Goal: Information Seeking & Learning: Learn about a topic

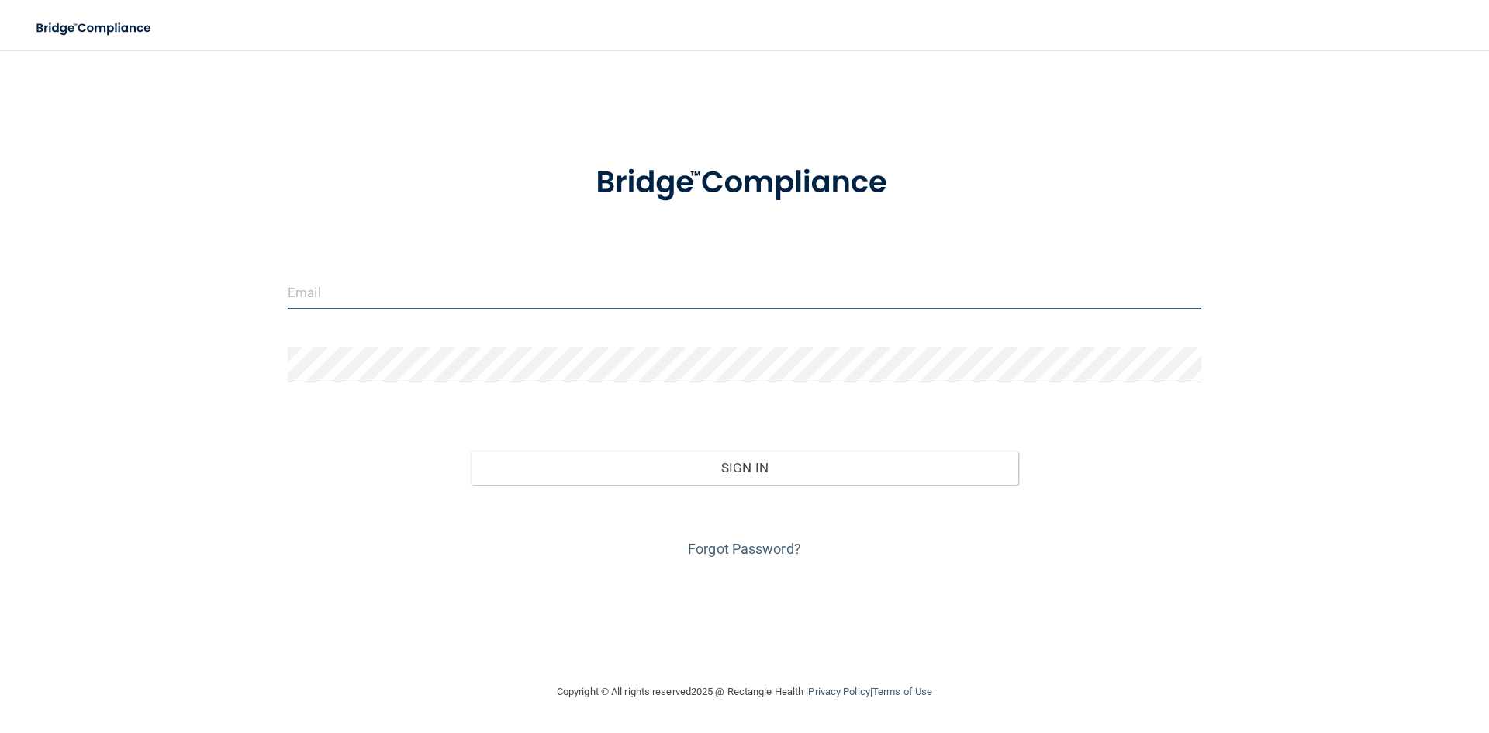
click at [345, 292] on input "email" at bounding box center [745, 292] width 914 height 35
type input "[EMAIL_ADDRESS][DOMAIN_NAME]"
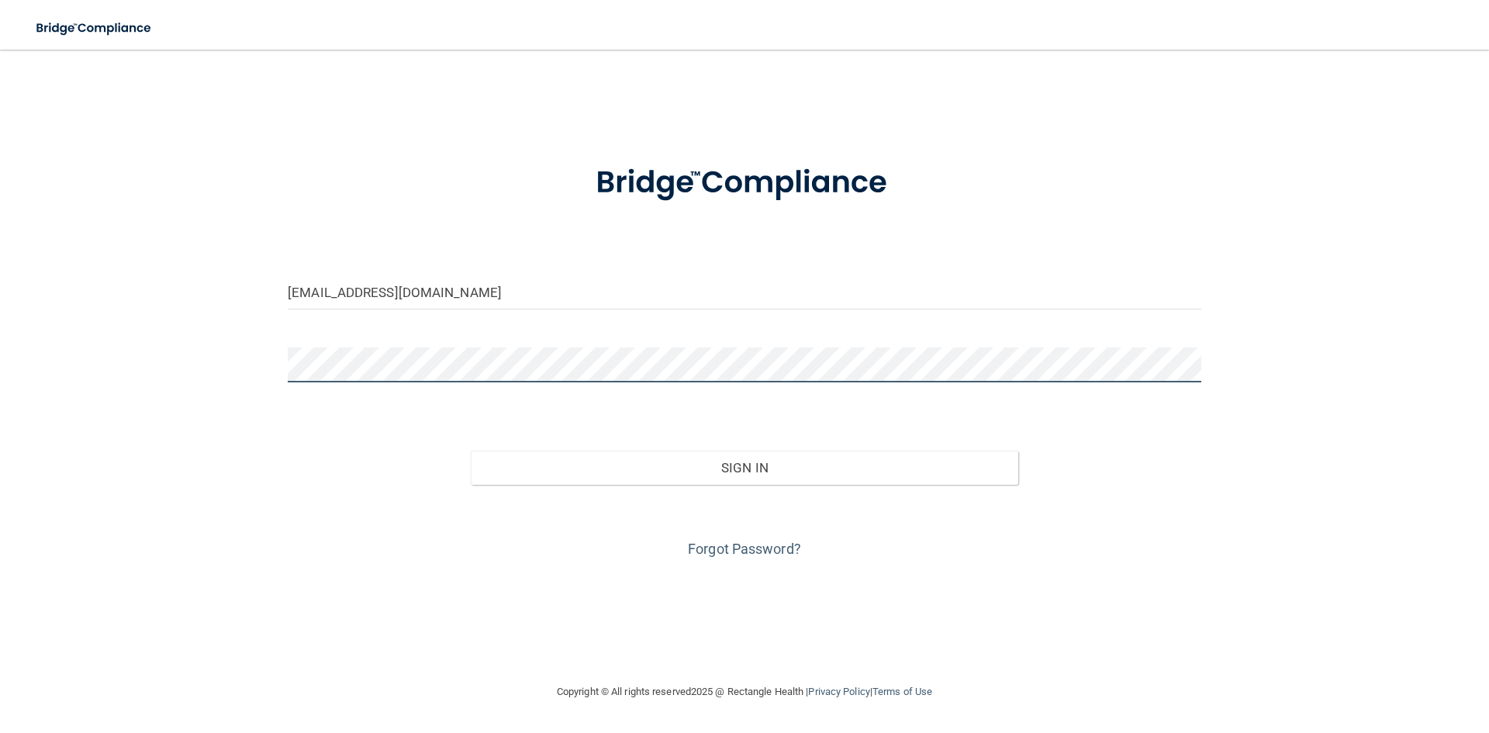
click at [471, 451] on button "Sign In" at bounding box center [745, 468] width 548 height 34
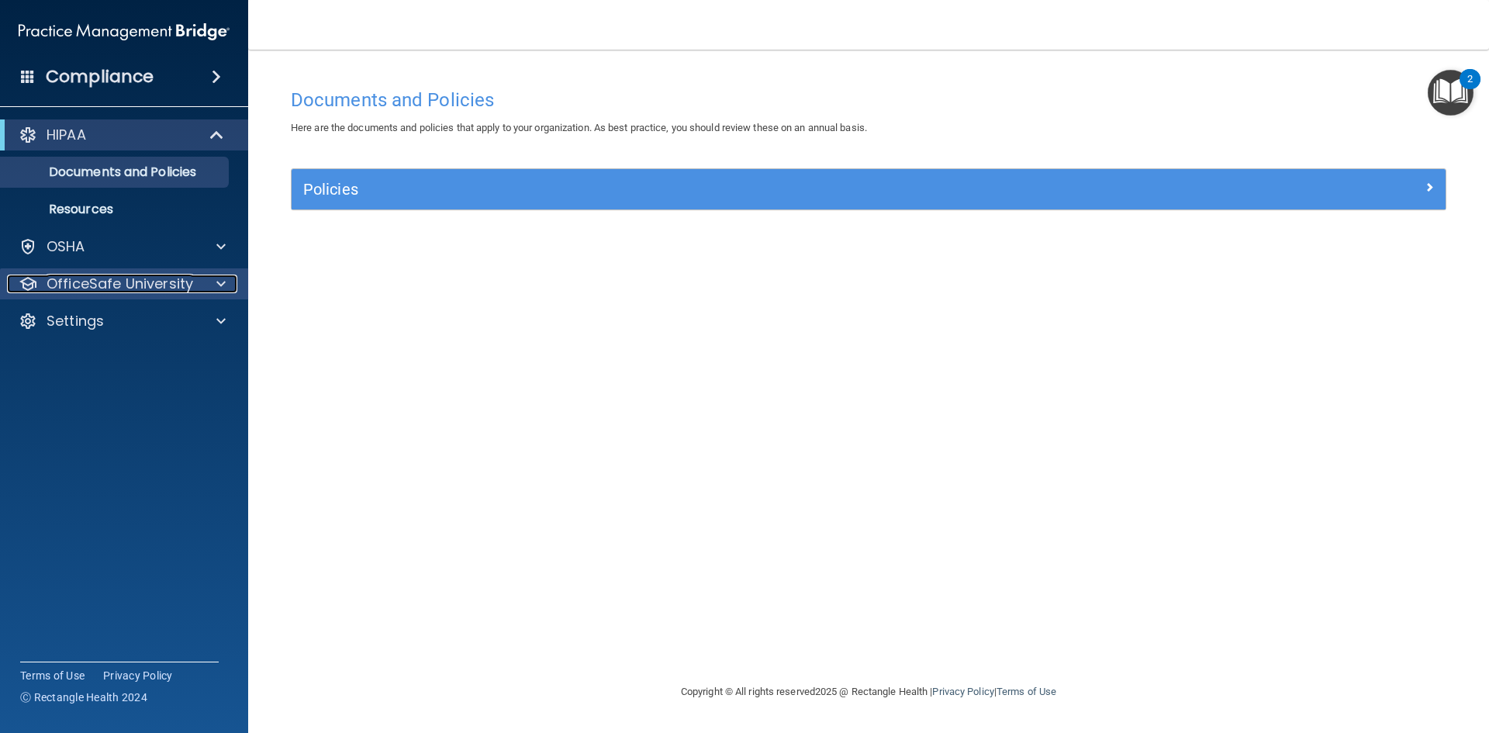
click at [184, 288] on p "OfficeSafe University" at bounding box center [120, 284] width 147 height 19
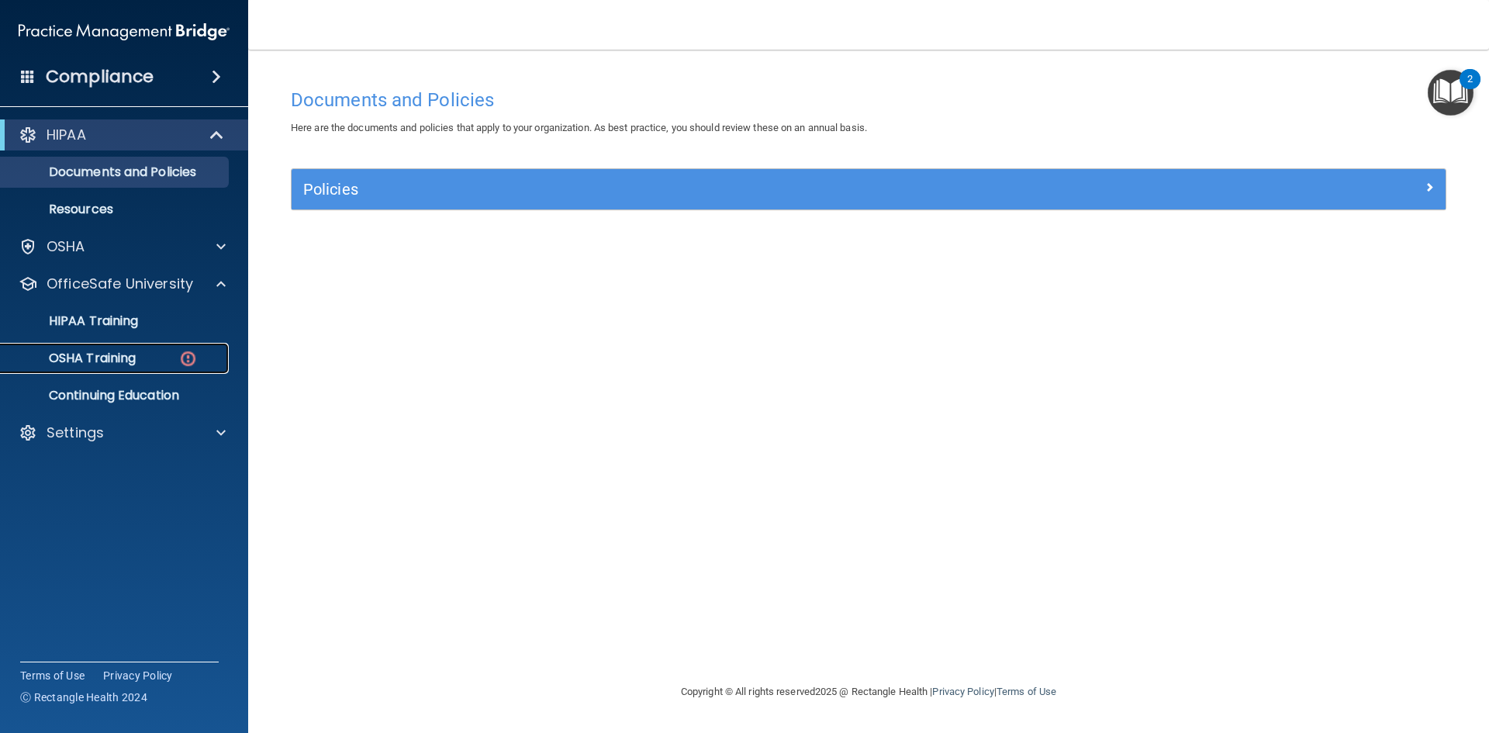
click at [133, 359] on p "OSHA Training" at bounding box center [73, 359] width 126 height 16
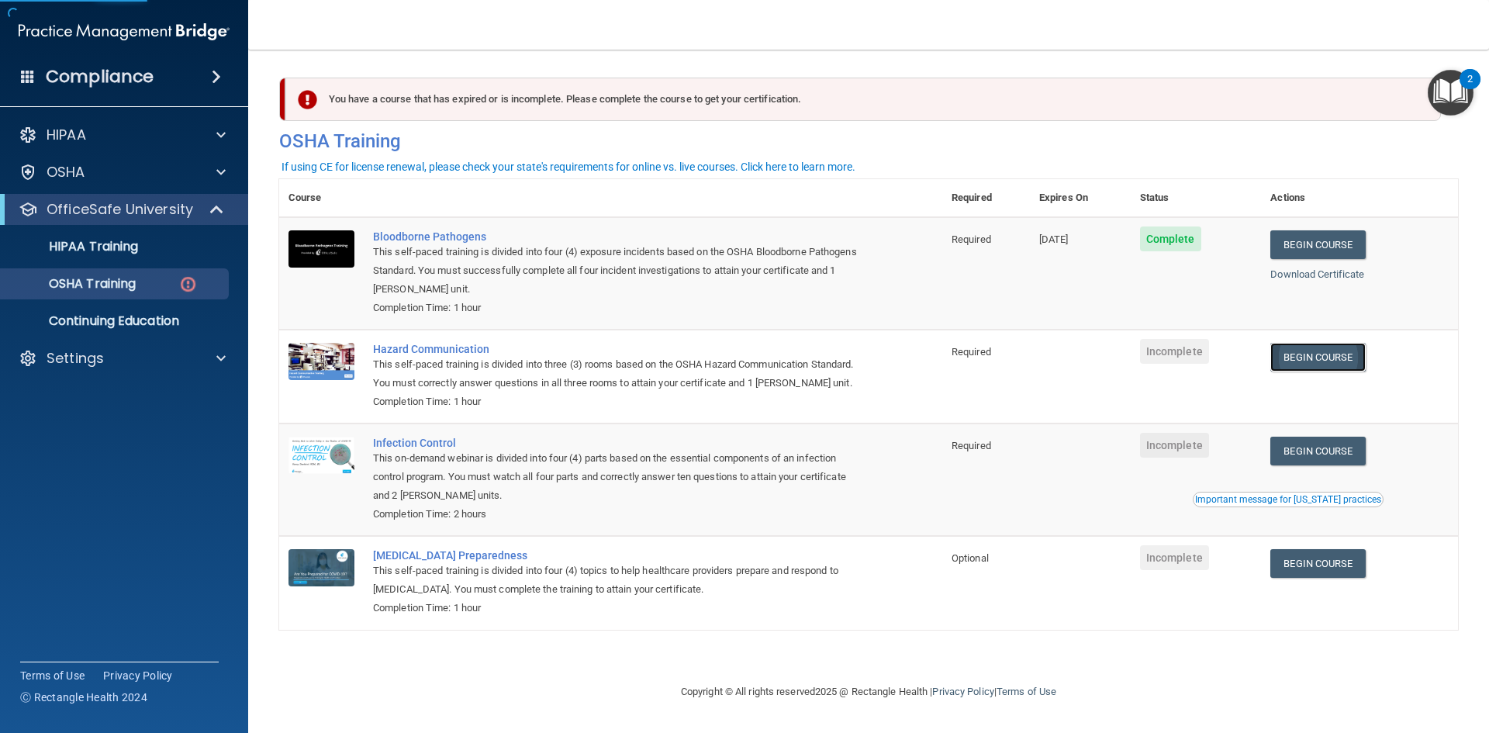
click at [1336, 357] on link "Begin Course" at bounding box center [1318, 357] width 95 height 29
click at [1340, 355] on link "Begin Course" at bounding box center [1318, 357] width 95 height 29
click at [1342, 365] on link "Begin Course" at bounding box center [1318, 357] width 95 height 29
click at [102, 211] on p "OfficeSafe University" at bounding box center [120, 209] width 147 height 19
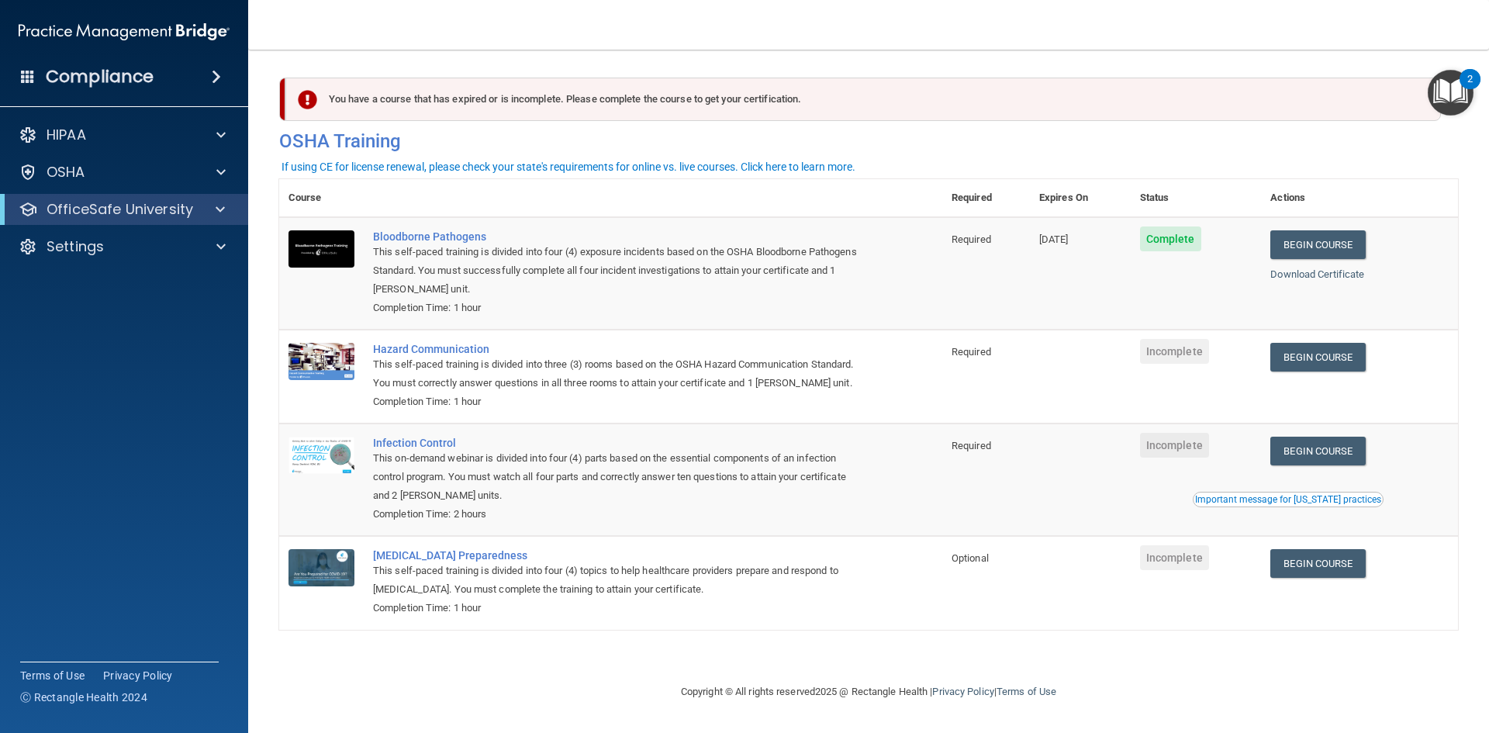
click at [112, 223] on div "OfficeSafe University" at bounding box center [124, 209] width 248 height 31
click at [112, 218] on p "OfficeSafe University" at bounding box center [120, 209] width 147 height 19
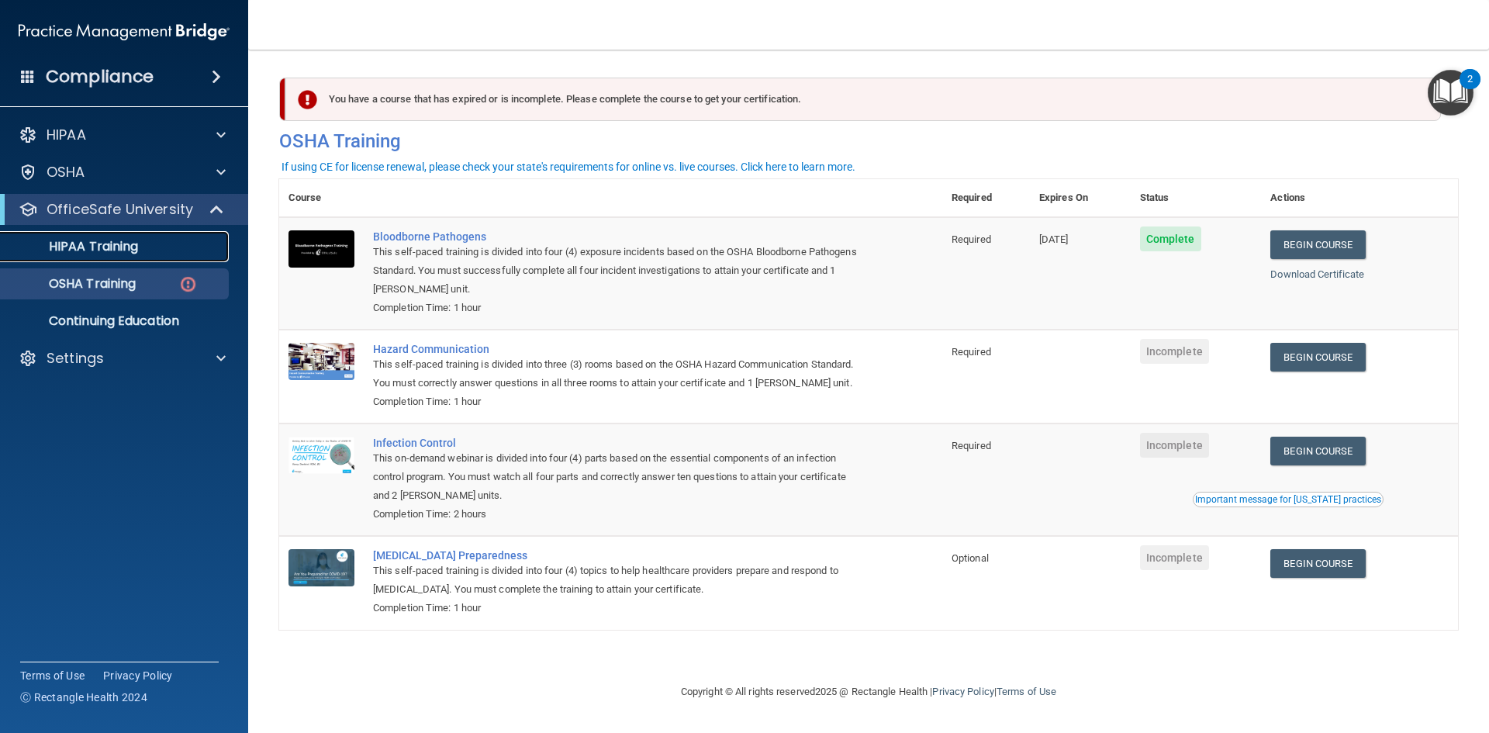
click at [123, 248] on p "HIPAA Training" at bounding box center [74, 247] width 128 height 16
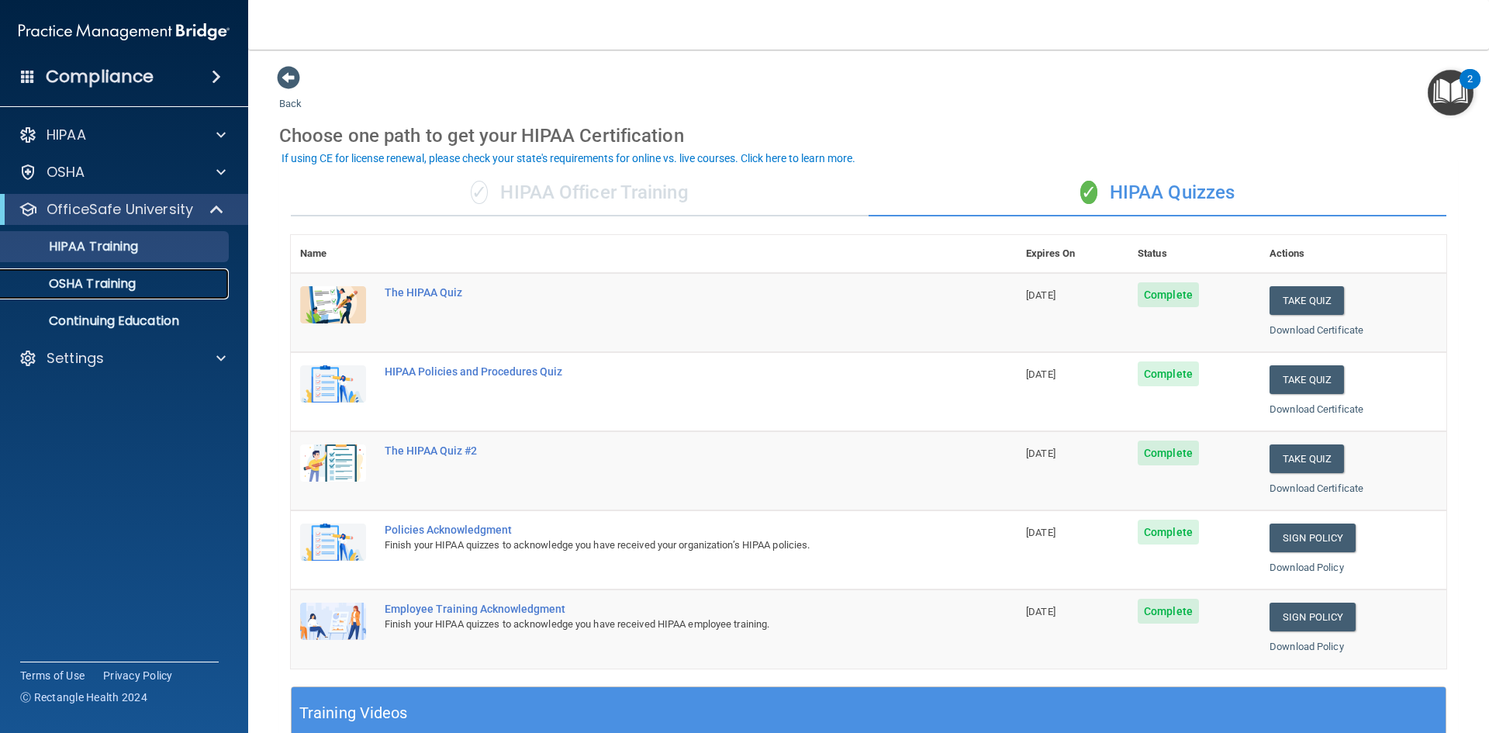
click at [117, 280] on p "OSHA Training" at bounding box center [73, 284] width 126 height 16
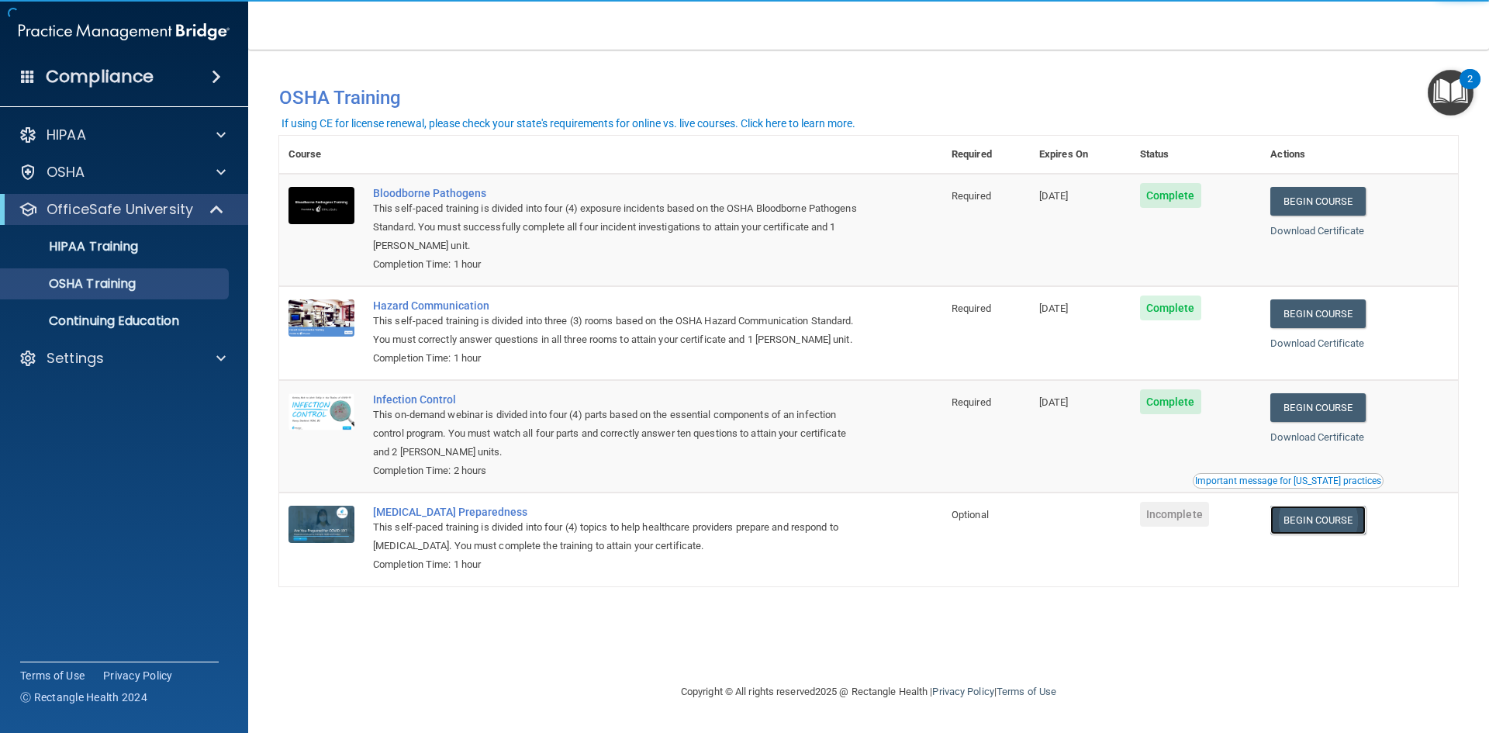
click at [1339, 516] on link "Begin Course" at bounding box center [1318, 520] width 95 height 29
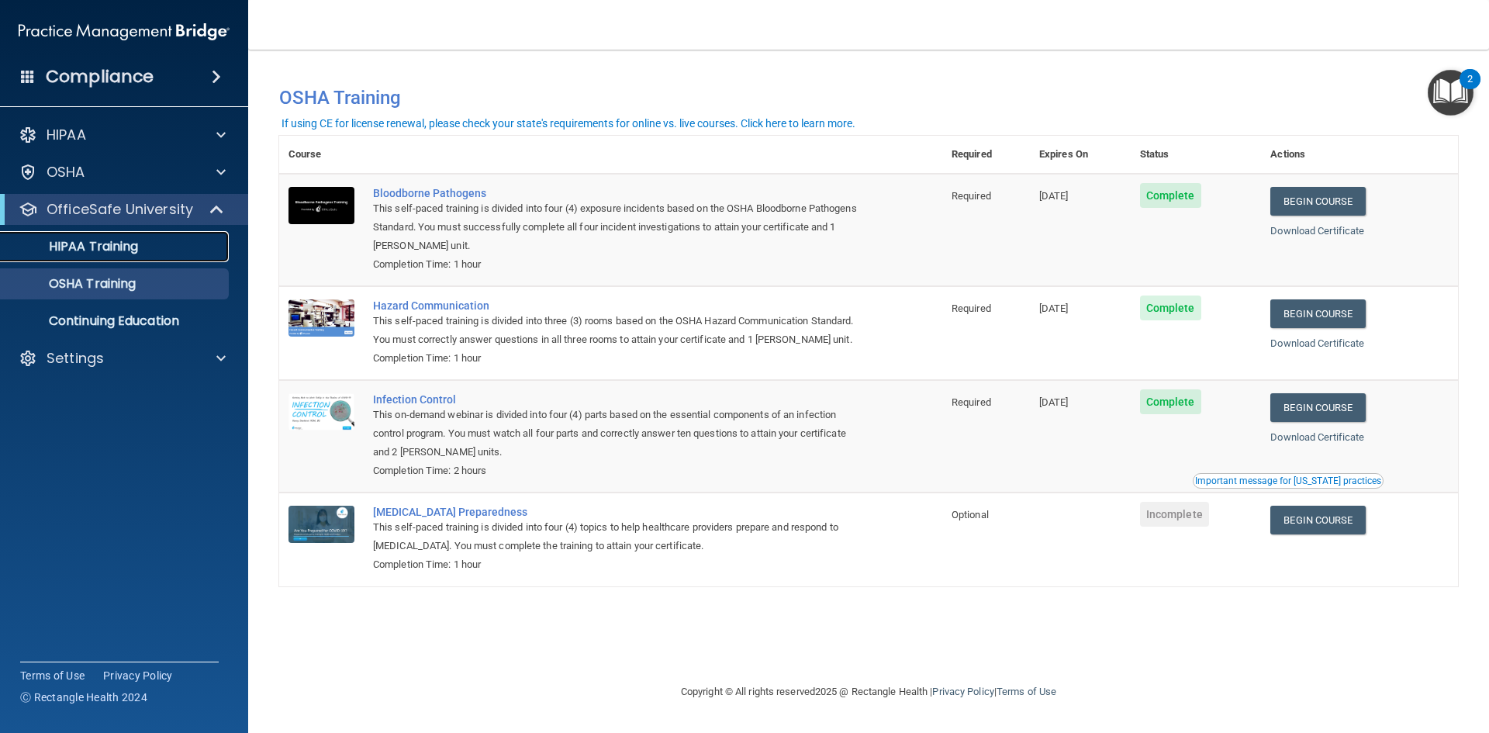
click at [118, 241] on p "HIPAA Training" at bounding box center [74, 247] width 128 height 16
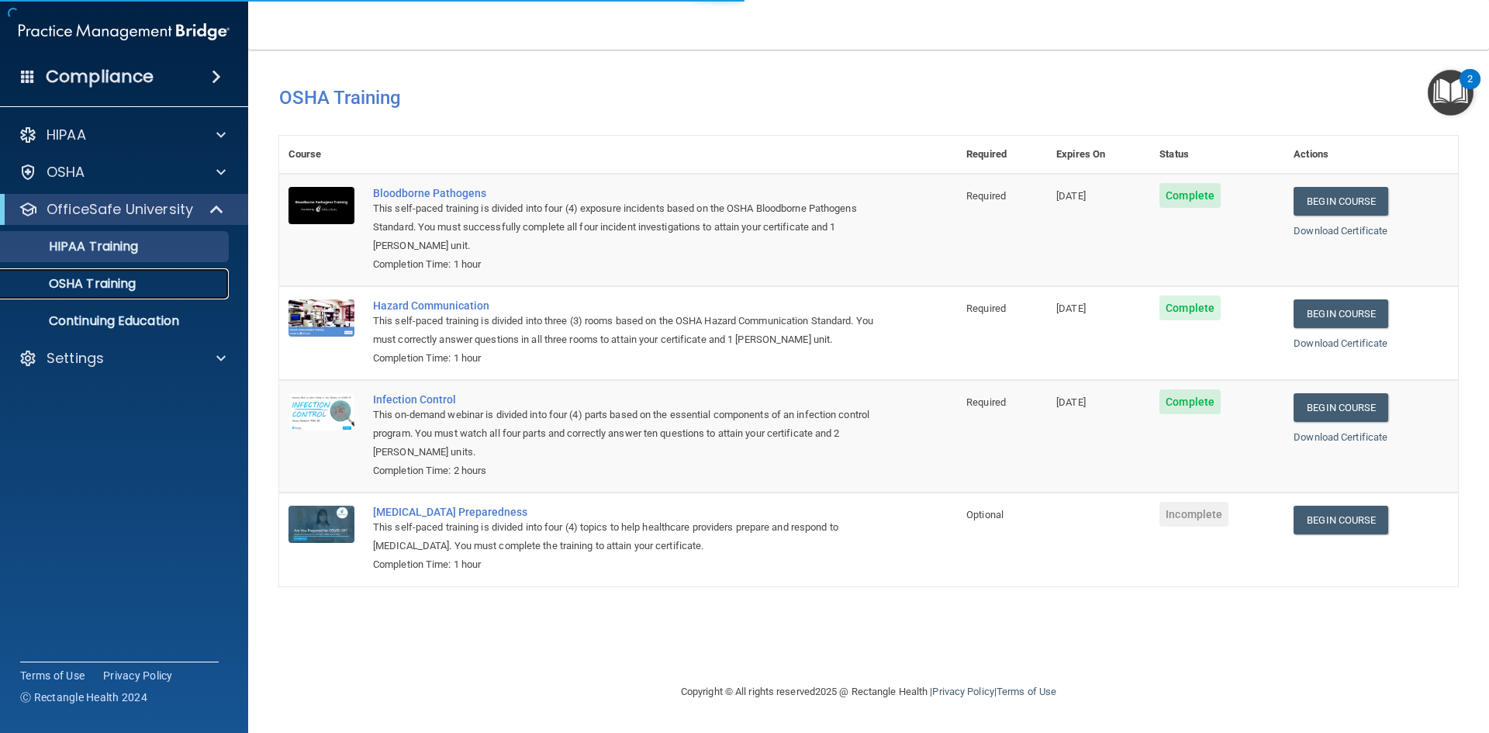
click at [110, 286] on p "OSHA Training" at bounding box center [73, 284] width 126 height 16
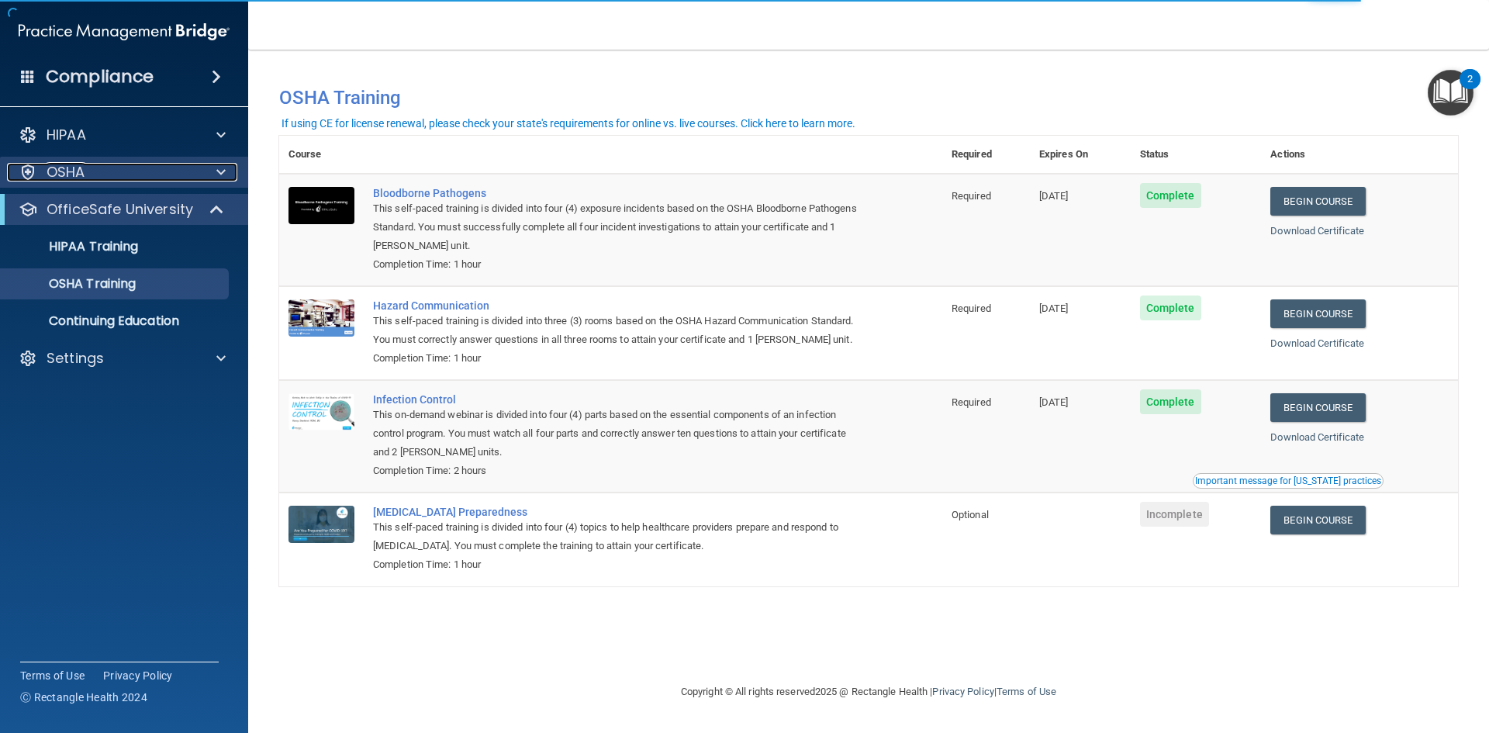
click at [73, 178] on p "OSHA" at bounding box center [66, 172] width 39 height 19
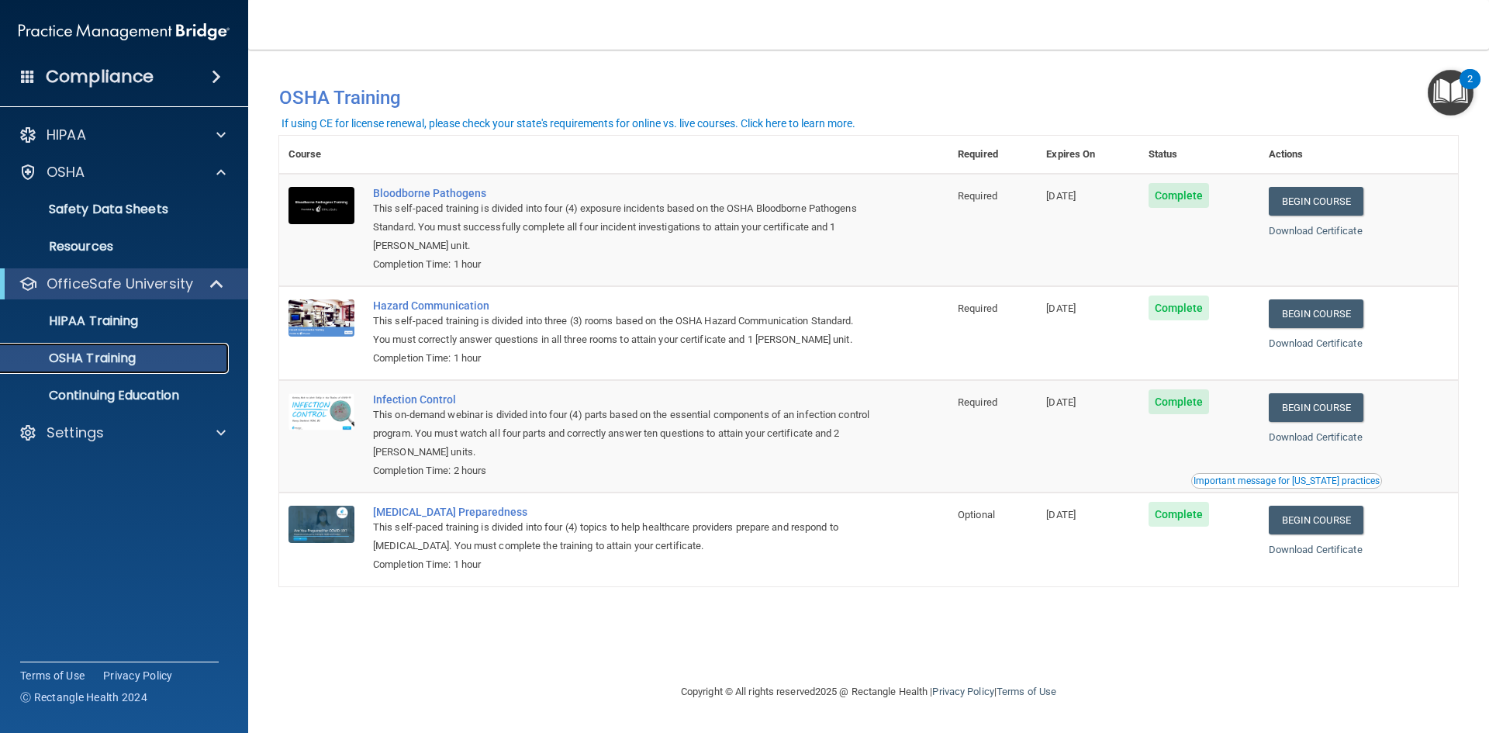
click at [116, 362] on p "OSHA Training" at bounding box center [73, 359] width 126 height 16
click at [1433, 88] on img "Open Resource Center, 2 new notifications" at bounding box center [1451, 93] width 46 height 46
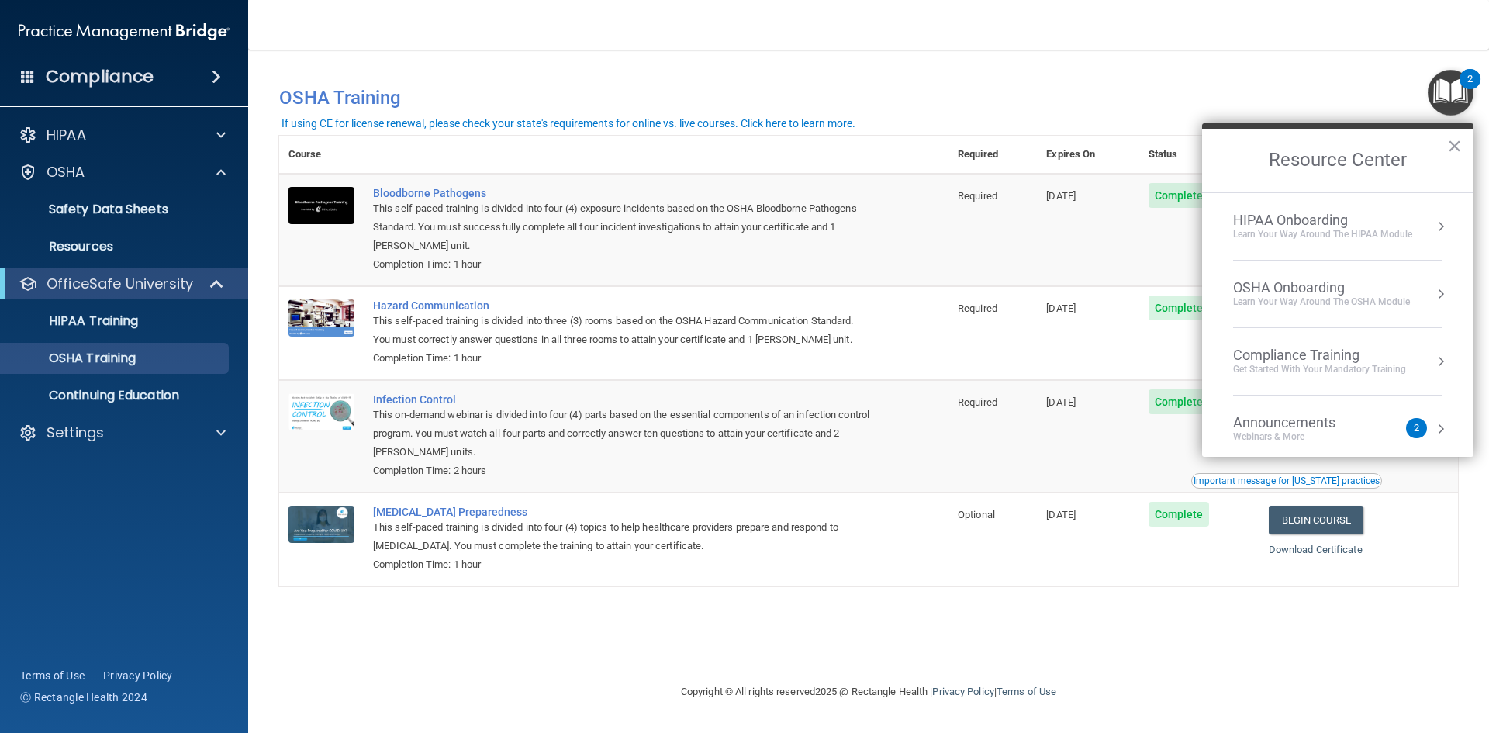
click at [1372, 373] on div "Get Started with your mandatory training" at bounding box center [1319, 369] width 173 height 13
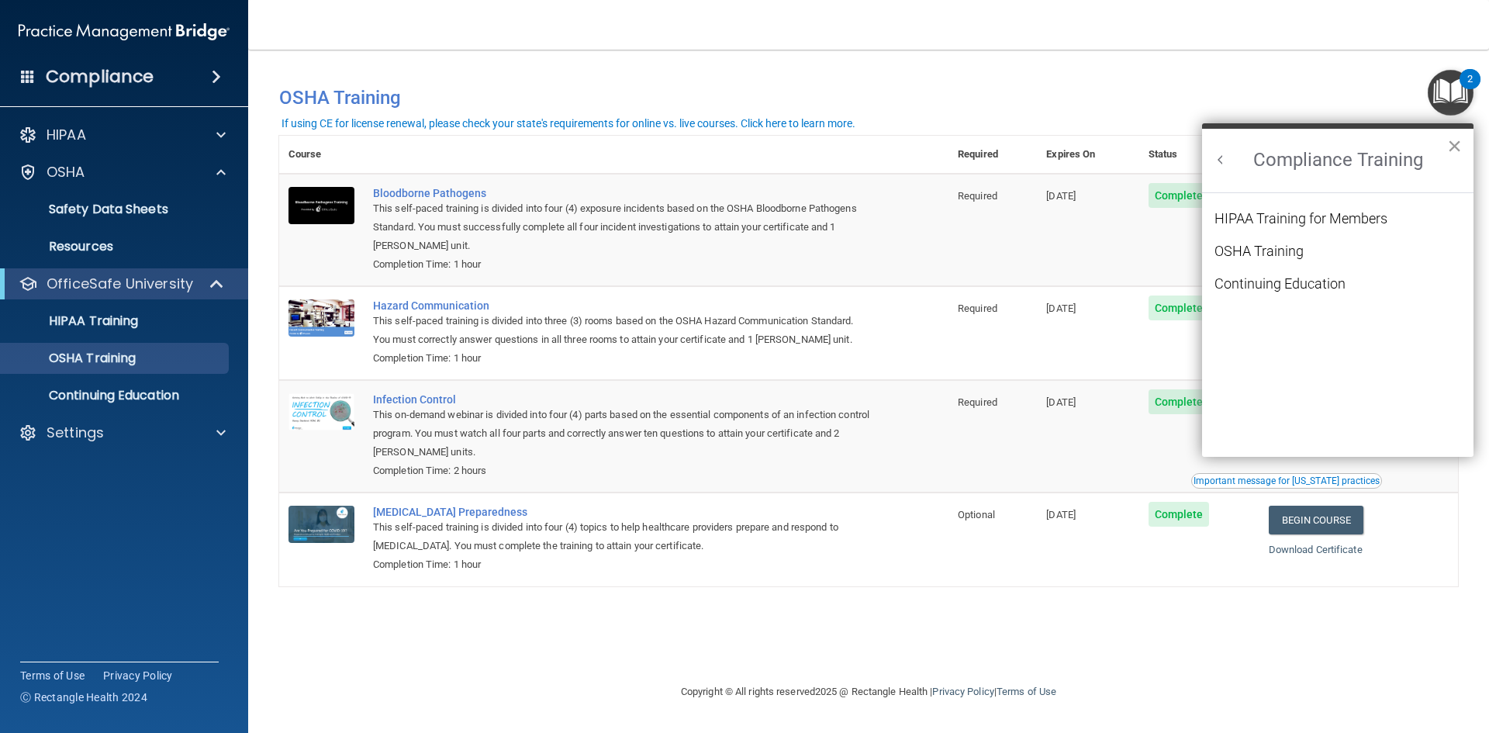
click at [1456, 147] on button "×" at bounding box center [1454, 145] width 15 height 25
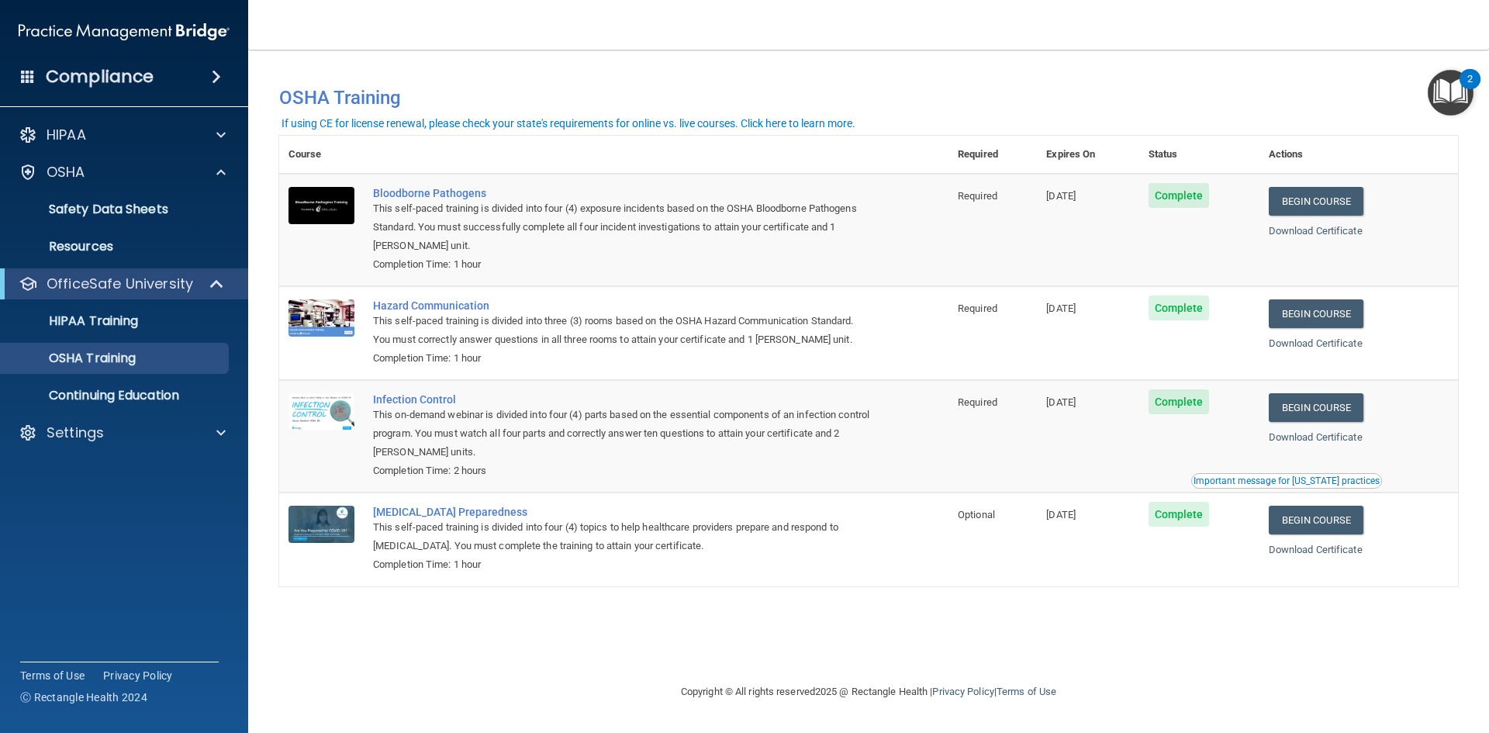
click at [123, 82] on h4 "Compliance" at bounding box center [100, 77] width 108 height 22
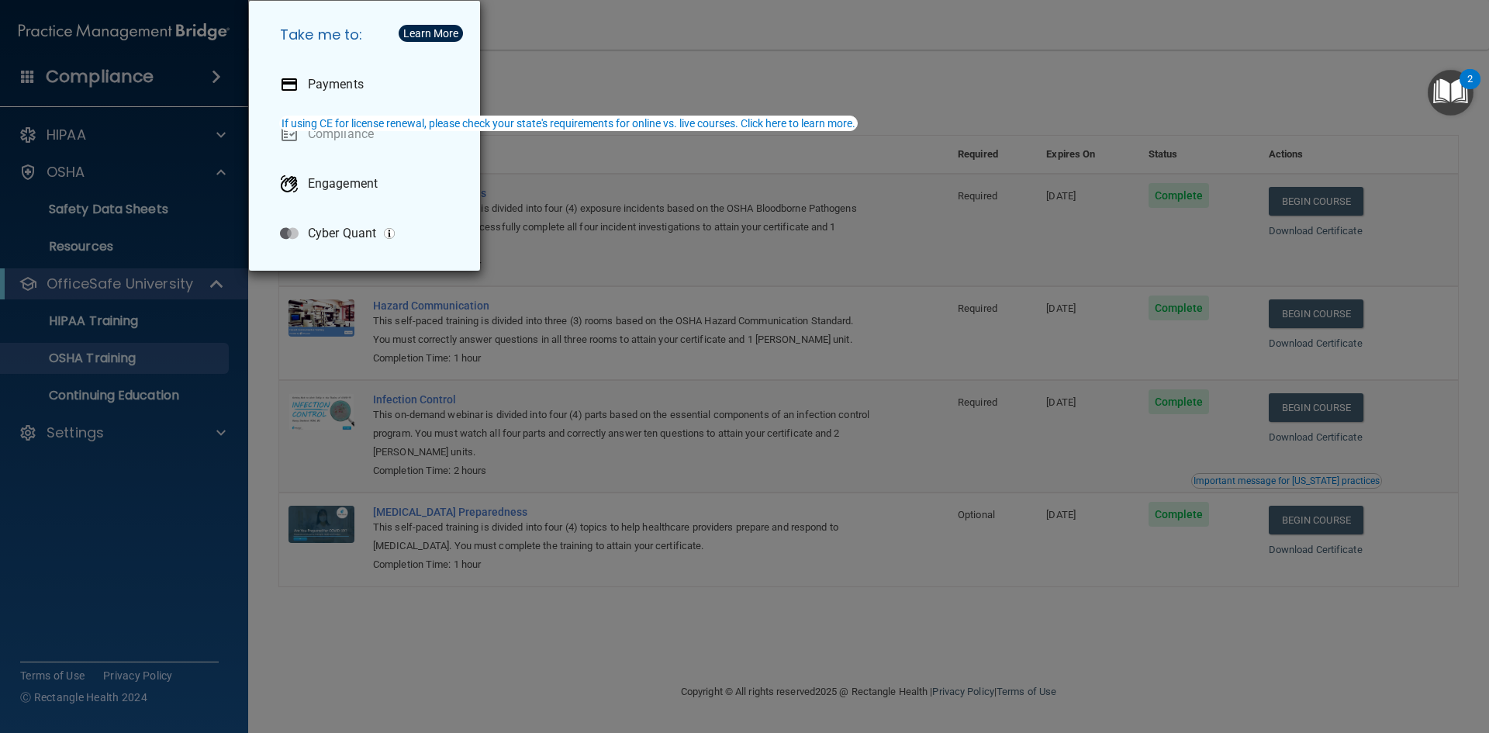
click at [822, 79] on div "Take me to: Payments Compliance Engagement Cyber Quant" at bounding box center [744, 366] width 1489 height 733
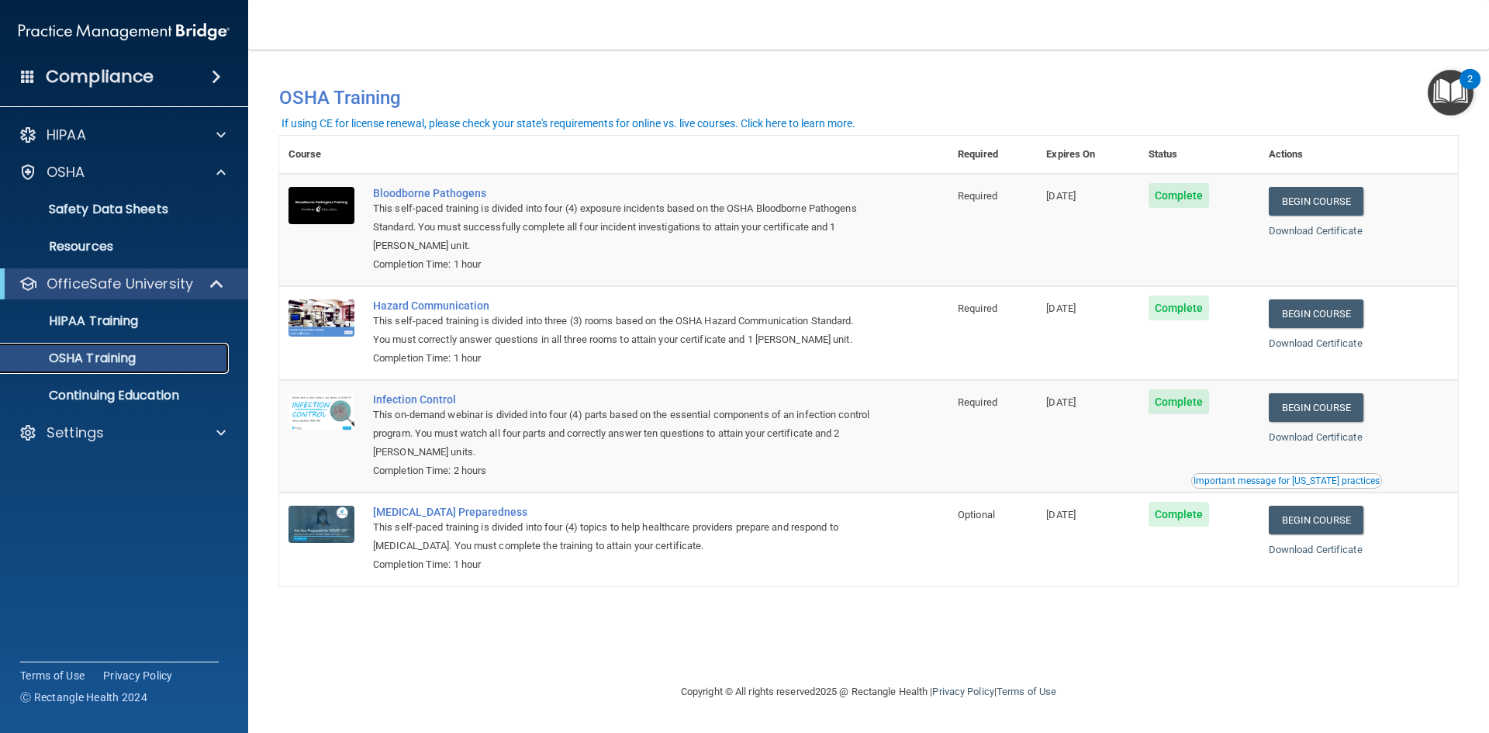
click at [101, 358] on p "OSHA Training" at bounding box center [73, 359] width 126 height 16
click at [109, 327] on p "HIPAA Training" at bounding box center [74, 321] width 128 height 16
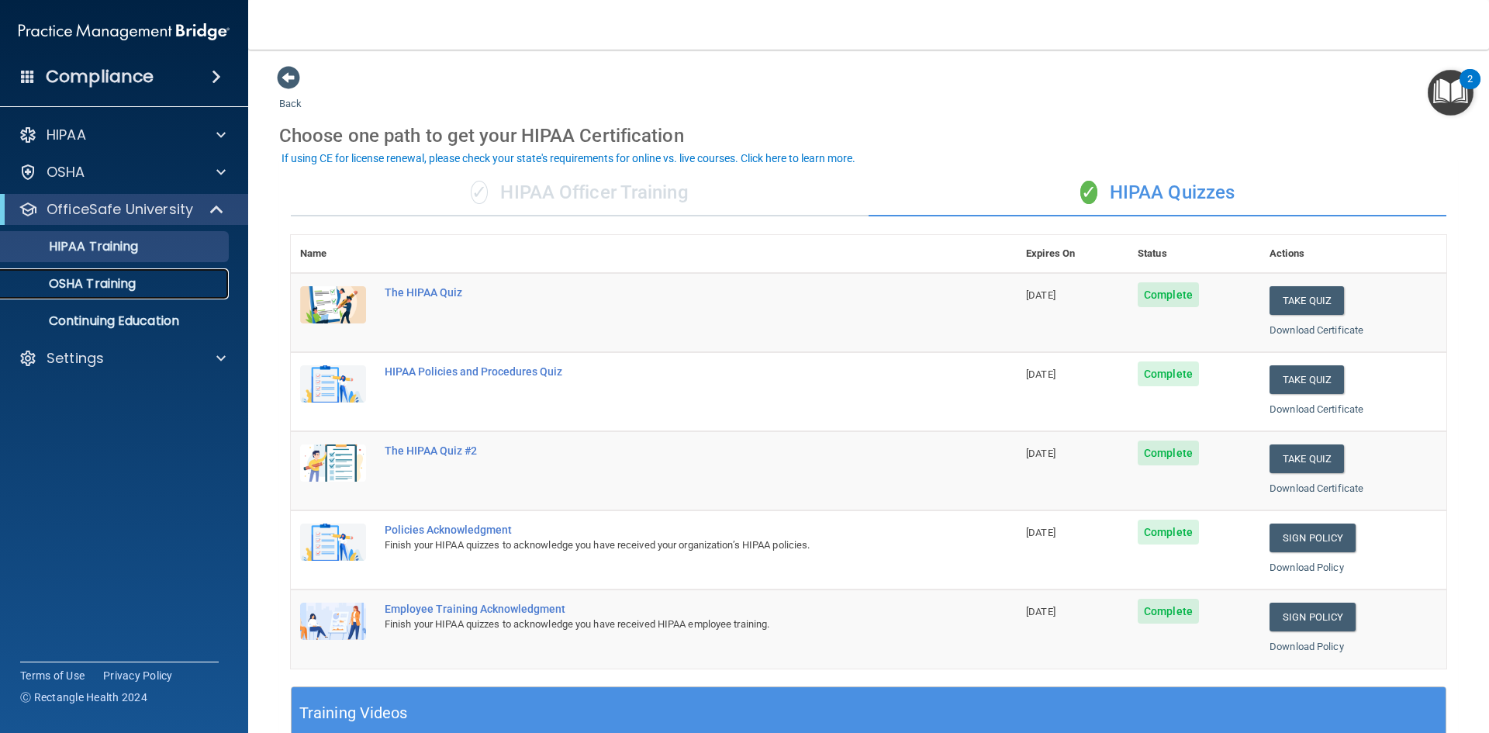
click at [136, 286] on p "OSHA Training" at bounding box center [73, 284] width 126 height 16
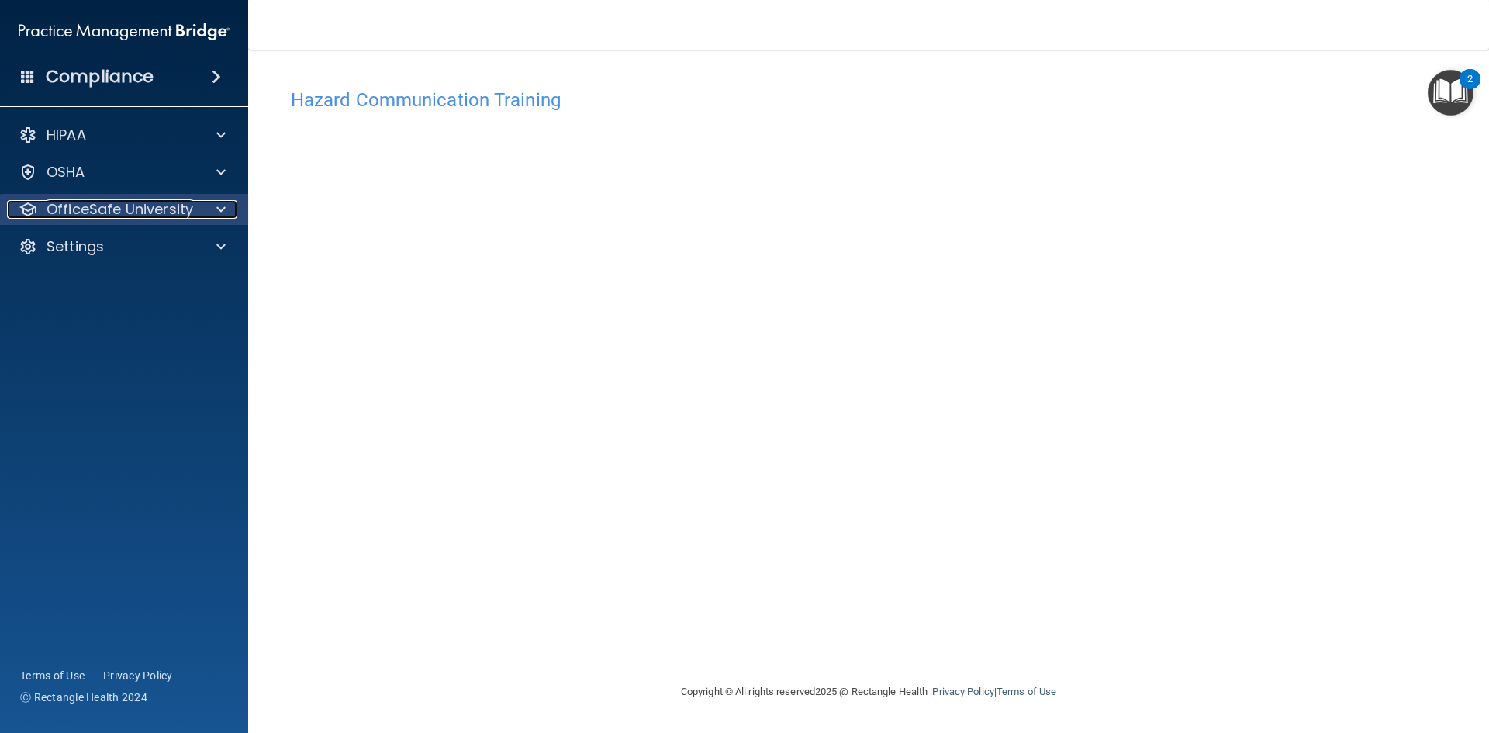
click at [118, 204] on p "OfficeSafe University" at bounding box center [120, 209] width 147 height 19
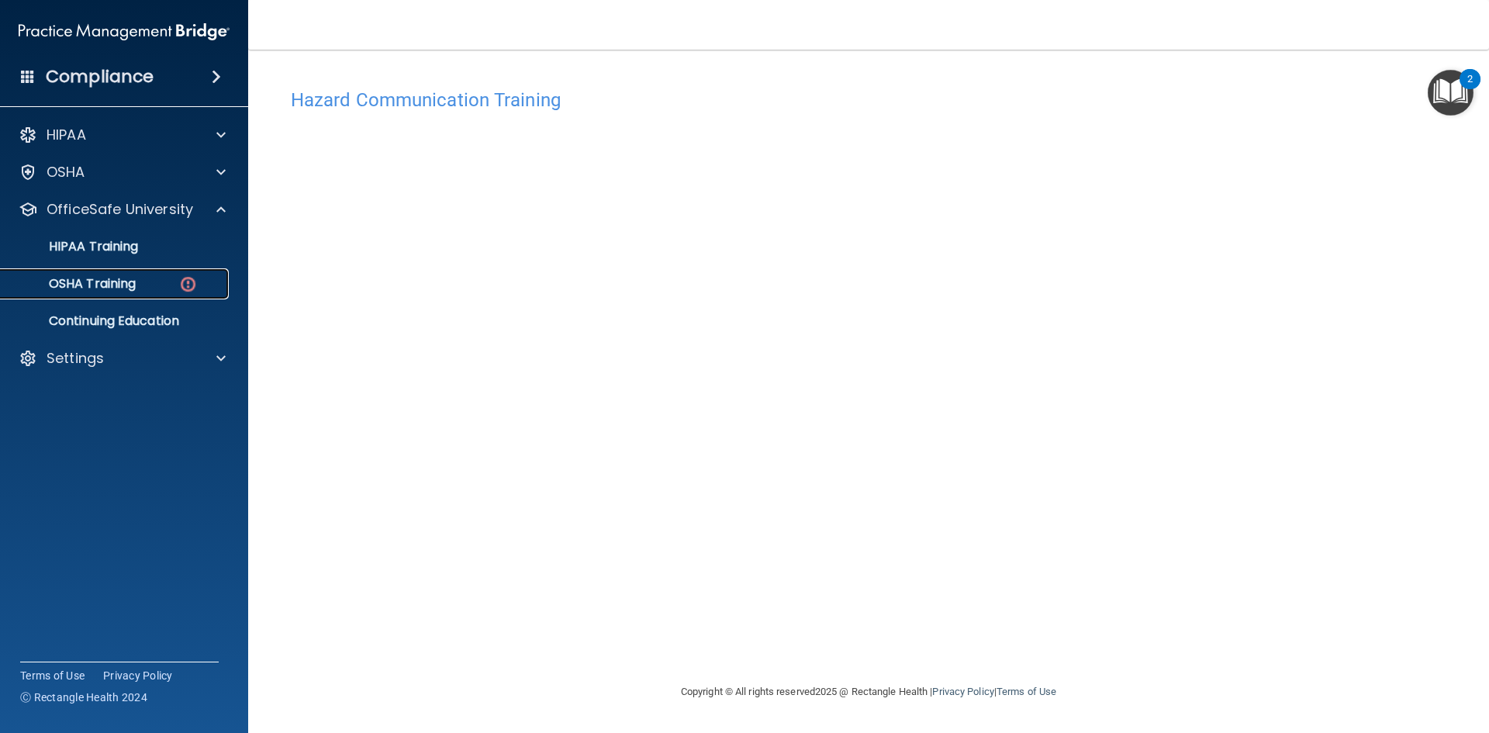
click at [126, 286] on p "OSHA Training" at bounding box center [73, 284] width 126 height 16
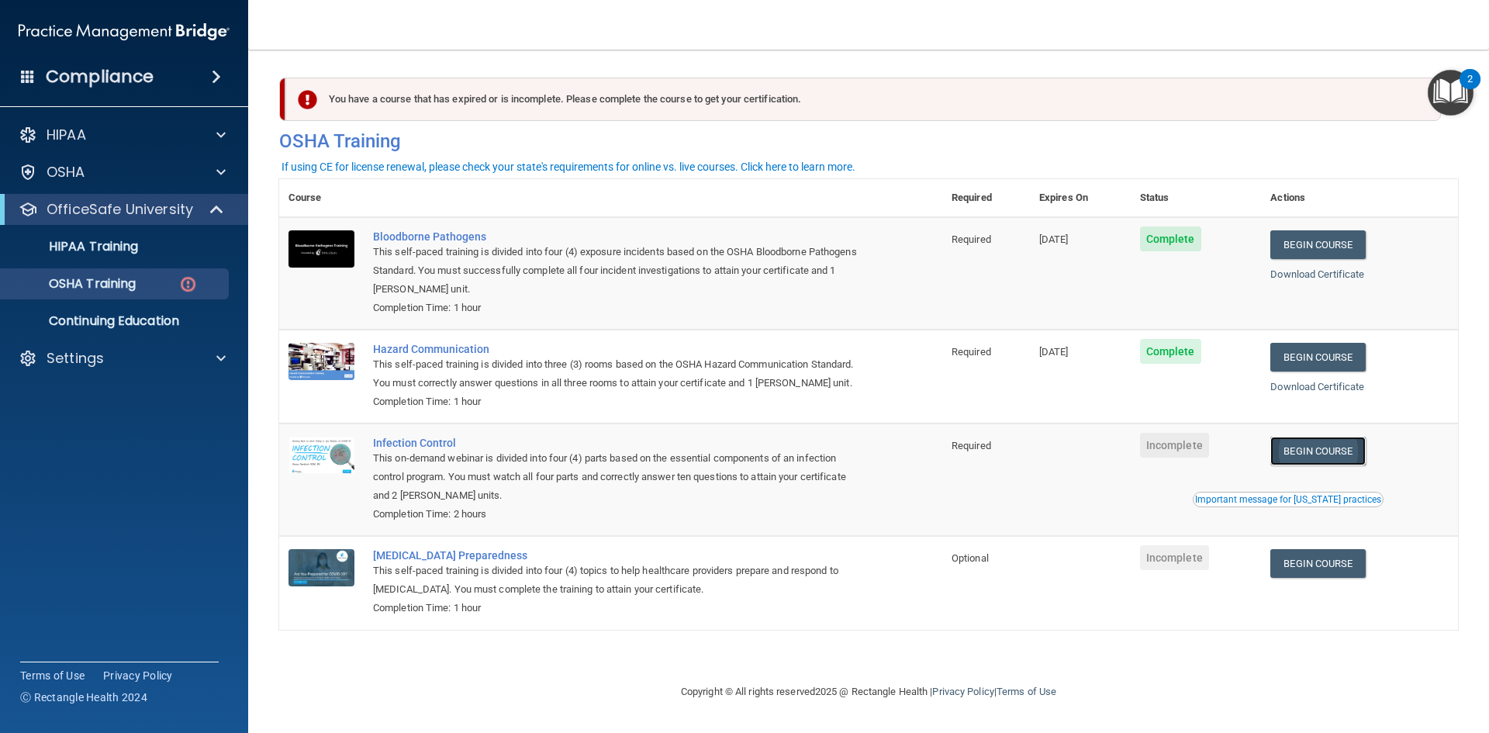
click at [1356, 448] on link "Begin Course" at bounding box center [1318, 451] width 95 height 29
